Goal: Transaction & Acquisition: Purchase product/service

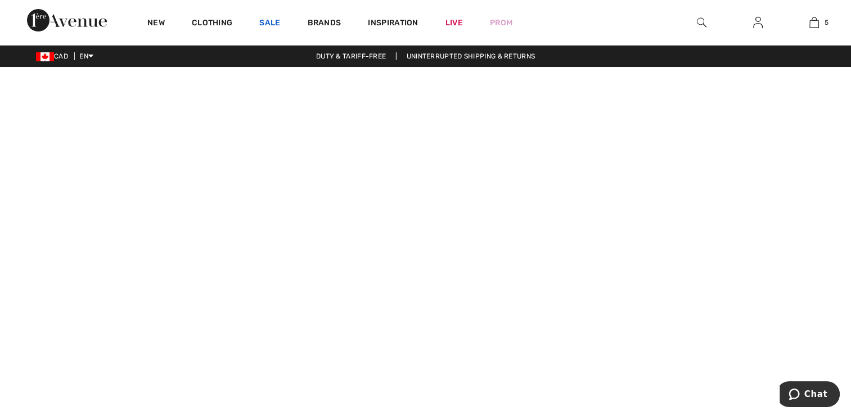
click at [276, 29] on link "Sale" at bounding box center [269, 24] width 21 height 12
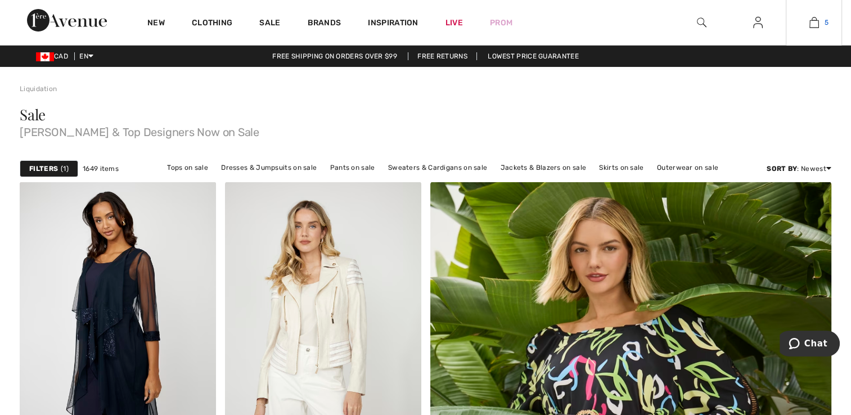
click at [813, 25] on img at bounding box center [814, 22] width 10 height 13
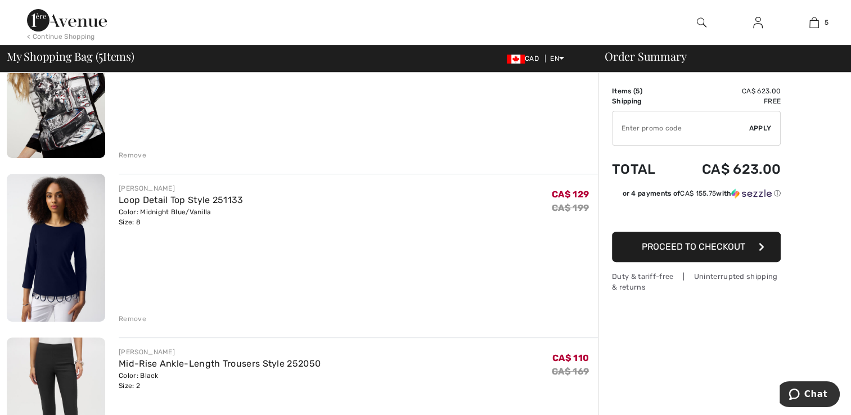
scroll to position [475, 0]
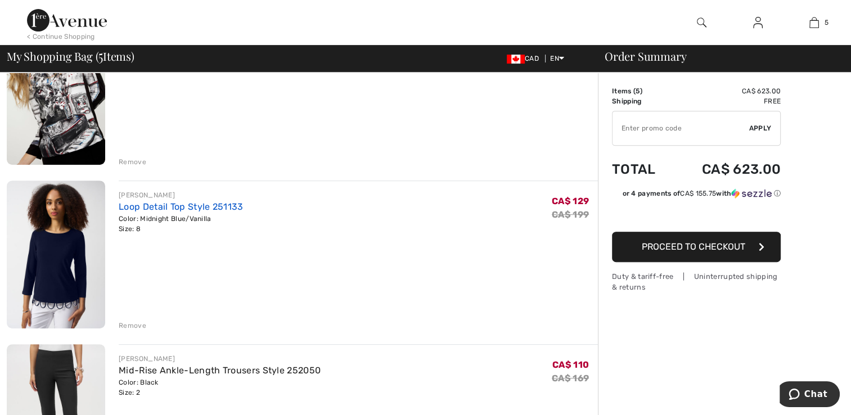
click at [185, 201] on link "Loop Detail Top Style 251133" at bounding box center [181, 206] width 124 height 11
